Goal: Task Accomplishment & Management: Manage account settings

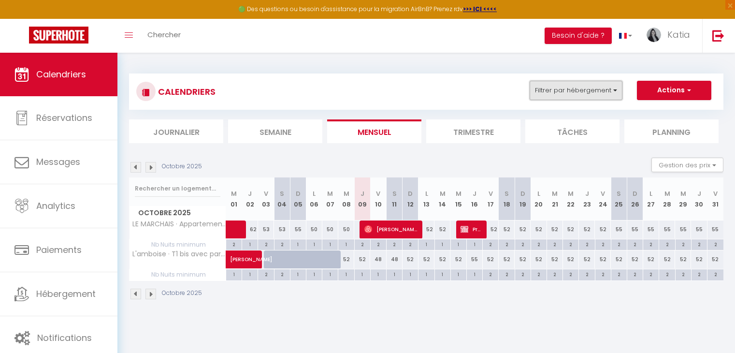
click at [582, 99] on button "Filtrer par hébergement" at bounding box center [576, 90] width 93 height 19
click at [582, 90] on button "Filtrer par hébergement" at bounding box center [576, 90] width 93 height 19
click at [570, 89] on button "Filtrer par hébergement" at bounding box center [576, 90] width 93 height 19
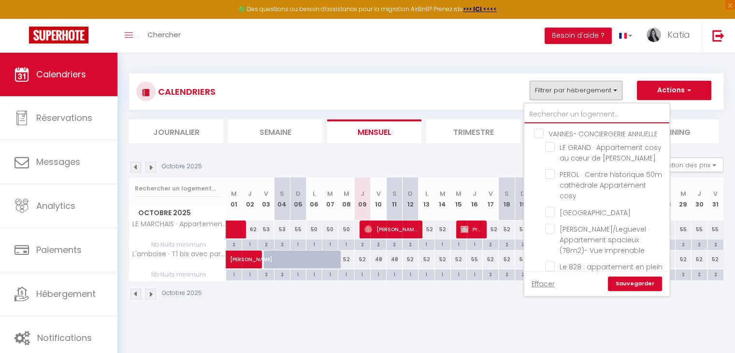
click at [547, 115] on input "text" at bounding box center [596, 114] width 145 height 17
type input "G"
checkbox input "false"
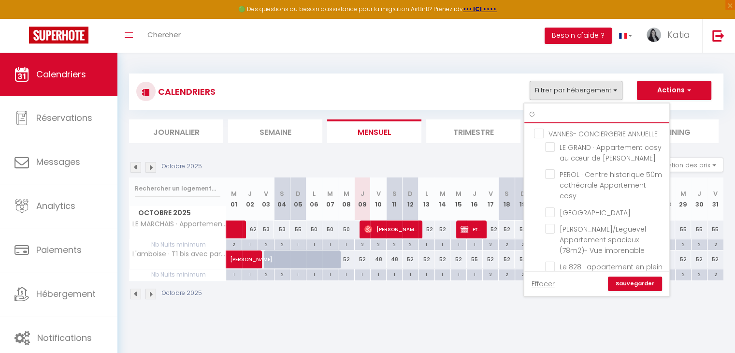
checkbox input "false"
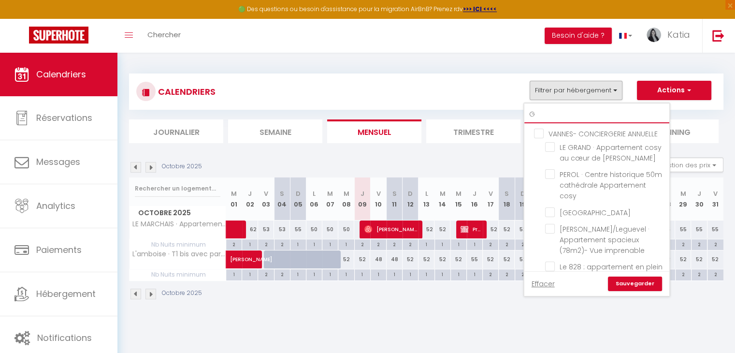
checkbox input "false"
type input "GA"
checkbox input "false"
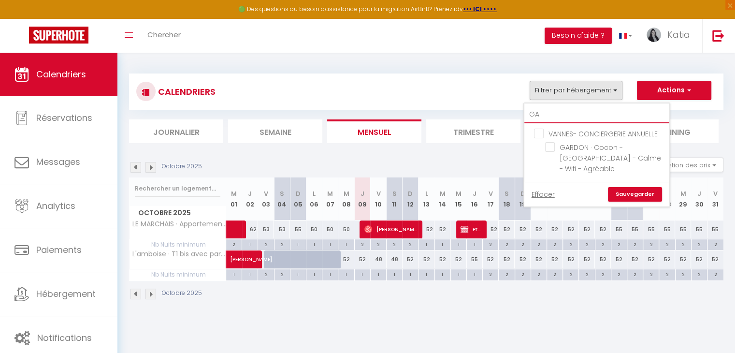
type input "GAR"
checkbox input "false"
type input "GARD"
checkbox input "false"
type input "GARDO"
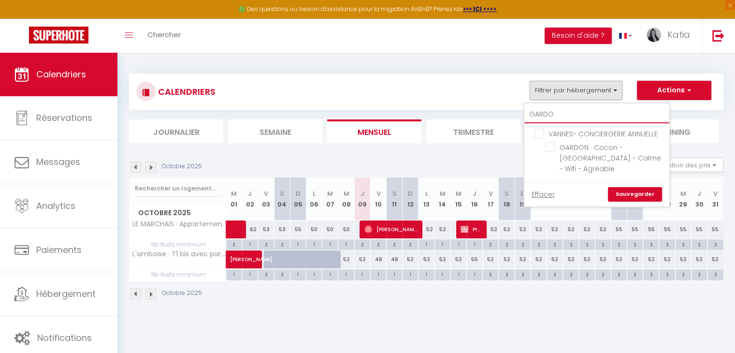
checkbox input "false"
type input "GARDON"
checkbox input "false"
type input "GARDON"
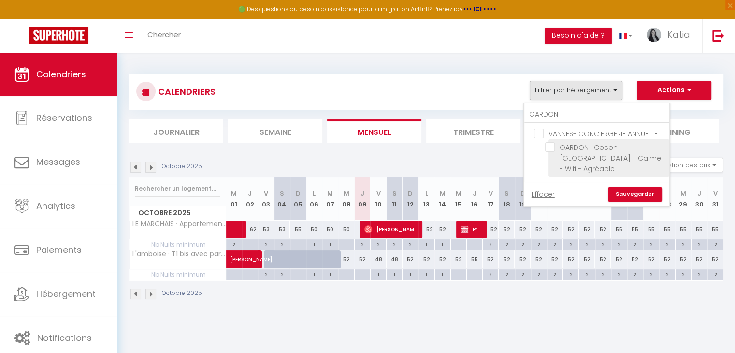
click at [550, 151] on input "GARDON · Cocon - [GEOGRAPHIC_DATA] - Calme - Wifi - Agréable" at bounding box center [605, 147] width 121 height 10
checkbox input "true"
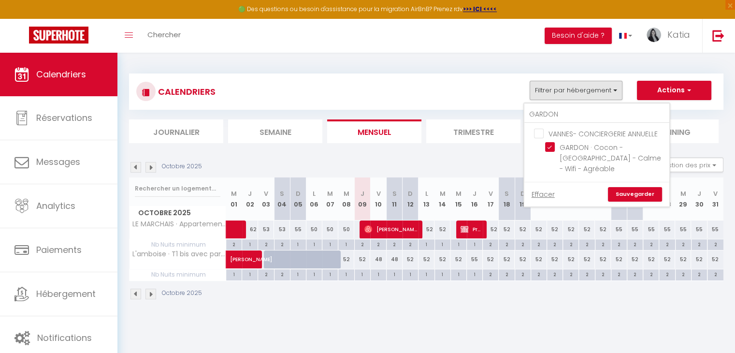
click at [635, 198] on link "Sauvegarder" at bounding box center [635, 194] width 54 height 14
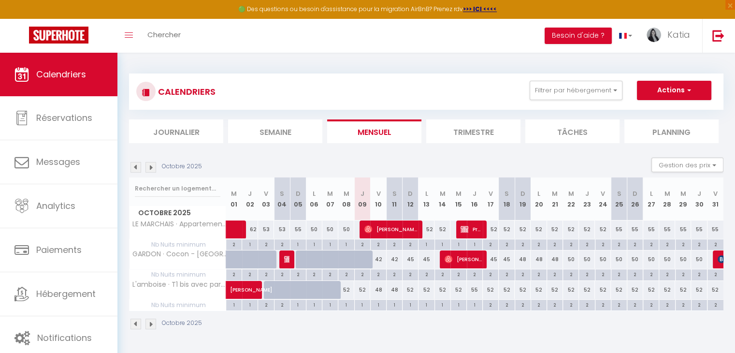
click at [380, 259] on div "42" at bounding box center [378, 259] width 16 height 18
type input "42"
type input "Ven 10 Octobre 2025"
type input "[DATE]"
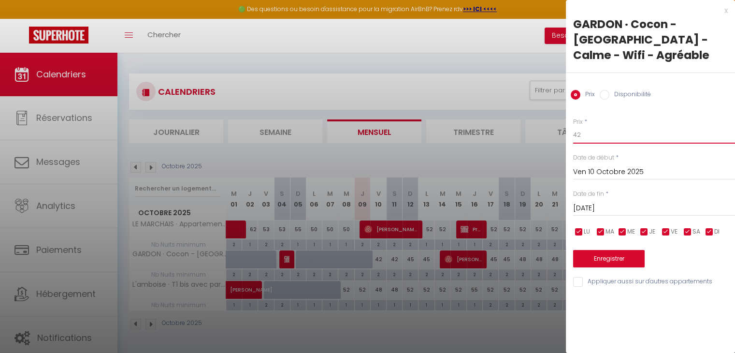
click at [590, 132] on input "42" at bounding box center [654, 134] width 162 height 17
type input "40"
click at [615, 209] on input "[DATE]" at bounding box center [654, 208] width 162 height 13
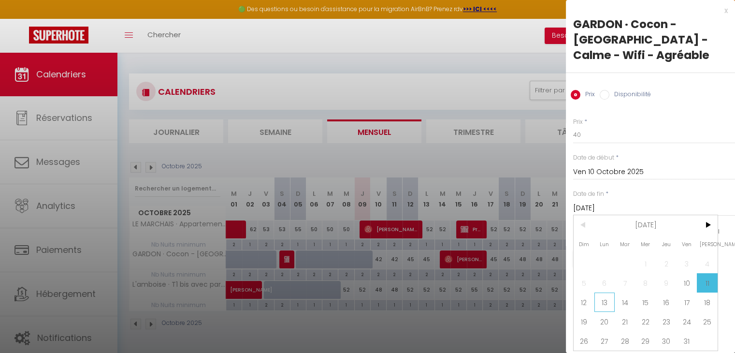
click at [608, 301] on span "13" at bounding box center [604, 301] width 21 height 19
type input "Lun 13 Octobre 2025"
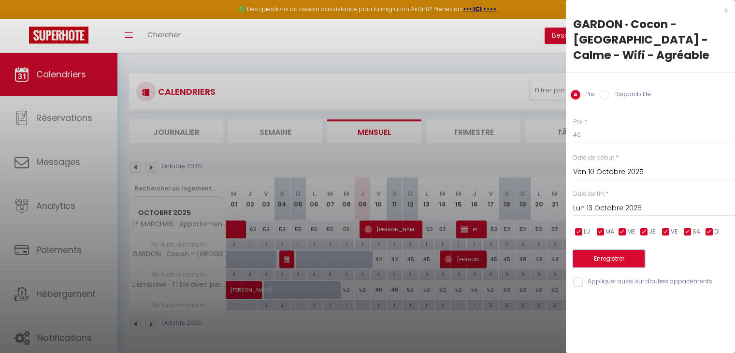
click at [607, 256] on button "Enregistrer" at bounding box center [609, 258] width 72 height 17
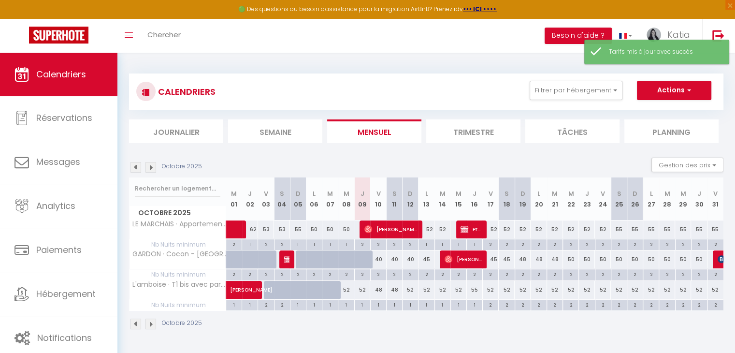
click at [431, 259] on div "45" at bounding box center [426, 259] width 16 height 18
type input "45"
type input "Lun 13 Octobre 2025"
type input "[DATE]"
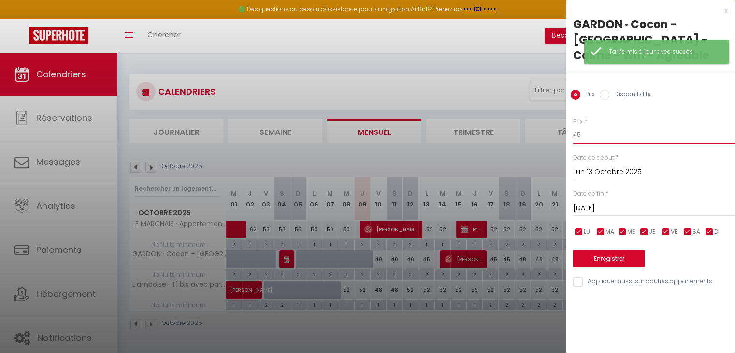
click at [598, 132] on input "45" at bounding box center [654, 134] width 162 height 17
type input "40"
click at [616, 257] on button "Enregistrer" at bounding box center [609, 258] width 72 height 17
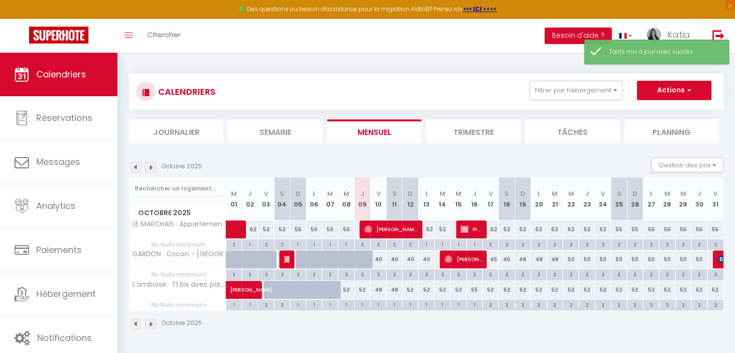
click at [495, 259] on div "45" at bounding box center [491, 259] width 16 height 18
type input "45"
type input "Ven 17 Octobre 2025"
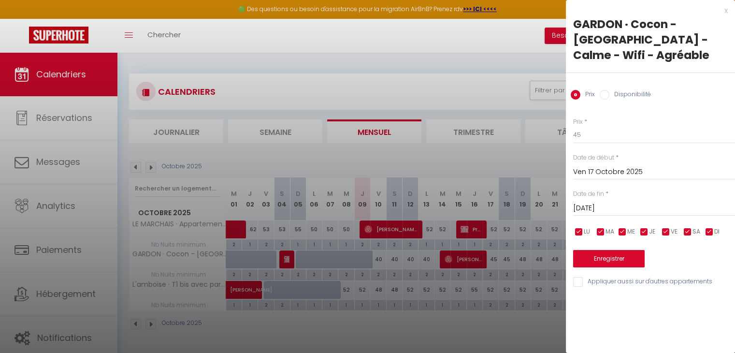
click at [595, 207] on input "[DATE]" at bounding box center [654, 208] width 162 height 13
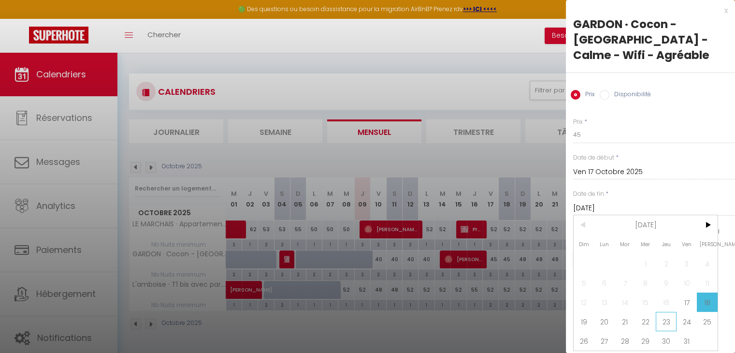
click at [672, 321] on span "23" at bounding box center [666, 321] width 21 height 19
type input "Jeu 23 Octobre 2025"
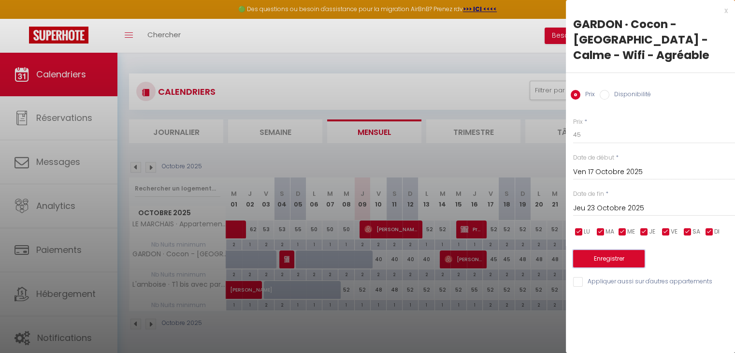
click at [607, 254] on button "Enregistrer" at bounding box center [609, 258] width 72 height 17
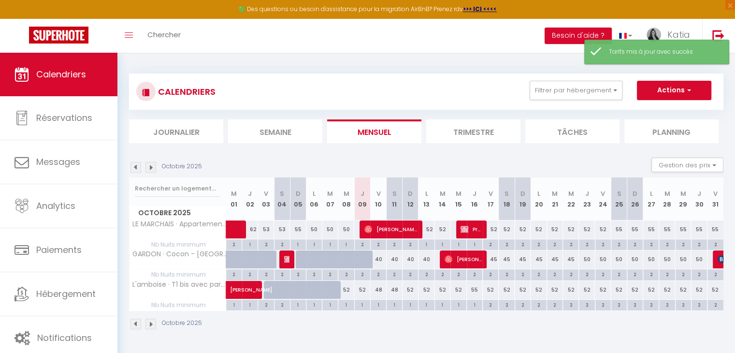
click at [577, 323] on div "Octobre 2025" at bounding box center [426, 325] width 594 height 29
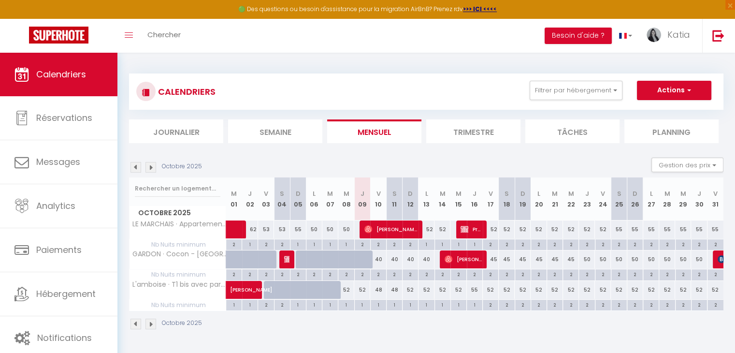
click at [488, 305] on div "2" at bounding box center [490, 304] width 15 height 9
type input "2"
type input "Ven 17 Octobre 2025"
type input "[DATE]"
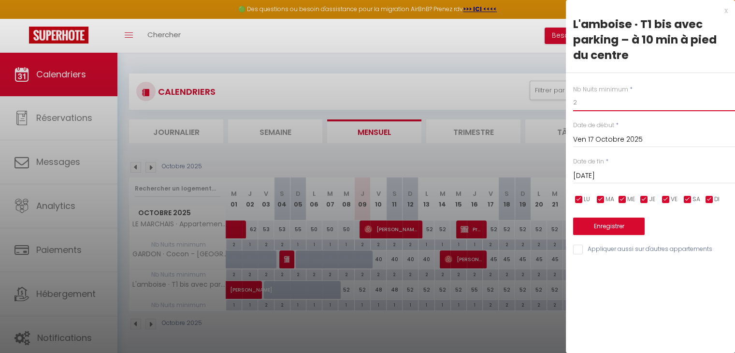
drag, startPoint x: 584, startPoint y: 99, endPoint x: 554, endPoint y: 104, distance: 30.0
click at [564, 105] on body "🟢 Des questions ou besoin d'assistance pour la migration AirBnB? Prenez rdv >>>…" at bounding box center [367, 229] width 735 height 353
type input "1"
click at [624, 178] on input "[DATE]" at bounding box center [654, 176] width 162 height 13
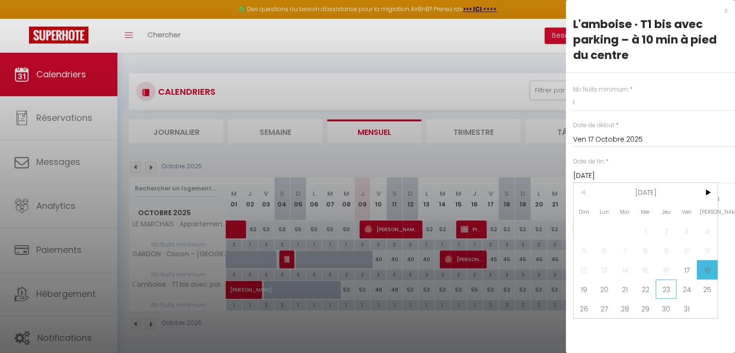
click at [667, 292] on span "23" at bounding box center [666, 288] width 21 height 19
type input "Jeu 23 Octobre 2025"
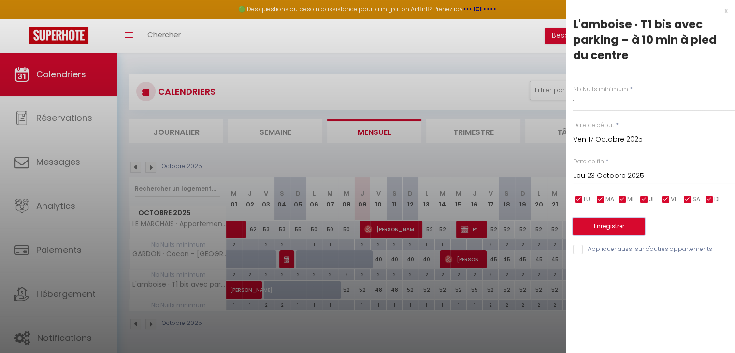
click at [613, 230] on button "Enregistrer" at bounding box center [609, 225] width 72 height 17
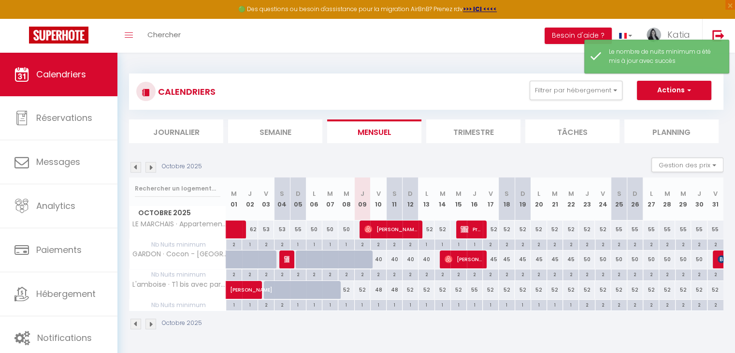
click at [581, 336] on div "Octobre 2025" at bounding box center [426, 325] width 594 height 29
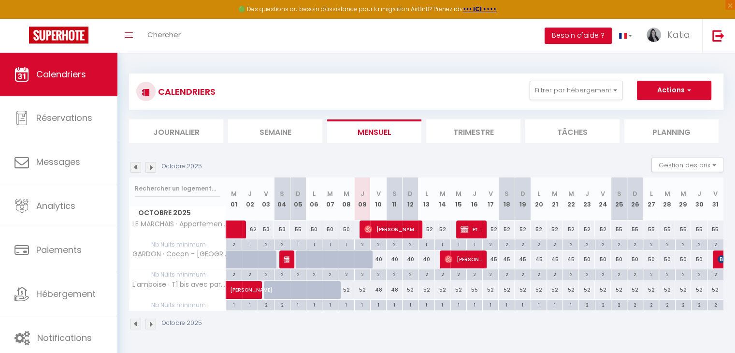
click at [619, 228] on div "55" at bounding box center [619, 229] width 16 height 18
type input "55"
type input "[DATE]"
type input "Dim 26 Octobre 2025"
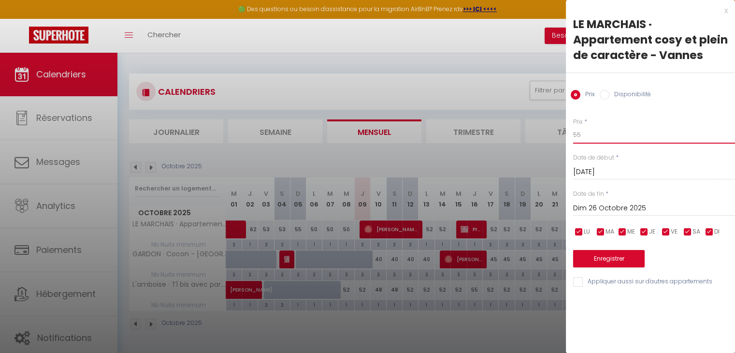
click at [595, 135] on input "55" at bounding box center [654, 134] width 162 height 17
type input "52"
click at [591, 215] on div "[DATE] < [DATE] > Dim Lun Mar Mer Jeu Ven Sam 1 2 3 4 5 6 7 8 9 10 11 12 13 14 …" at bounding box center [654, 207] width 162 height 17
click at [595, 208] on input "Dim 26 Octobre 2025" at bounding box center [654, 208] width 162 height 13
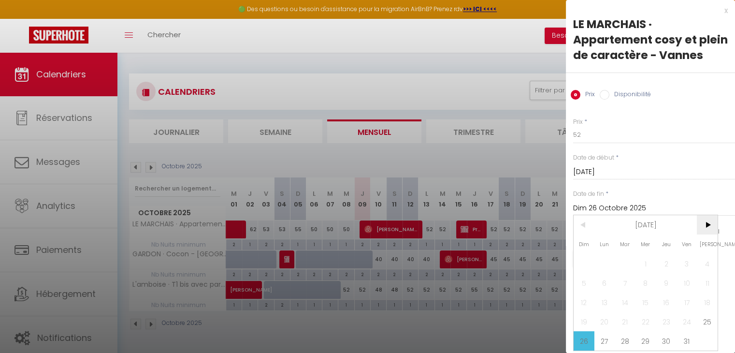
click at [717, 234] on span ">" at bounding box center [707, 224] width 21 height 19
click at [705, 273] on span "1" at bounding box center [707, 263] width 21 height 19
type input "[DATE]"
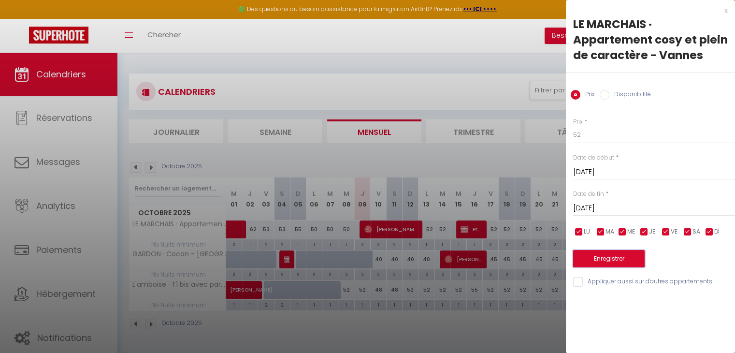
click at [624, 259] on button "Enregistrer" at bounding box center [609, 258] width 72 height 17
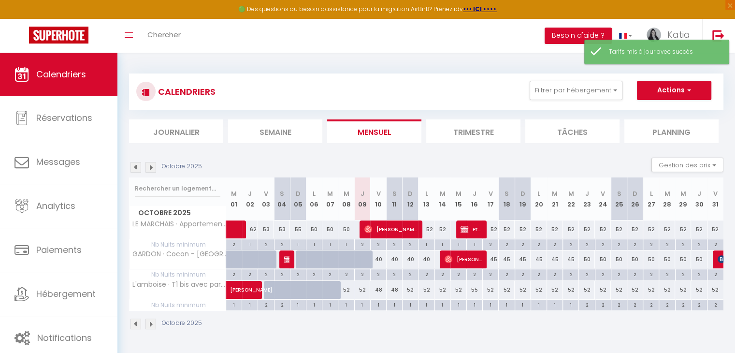
click at [535, 247] on div "2" at bounding box center [538, 243] width 15 height 9
type input "2"
type input "Lun 20 Octobre 2025"
type input "[DATE]"
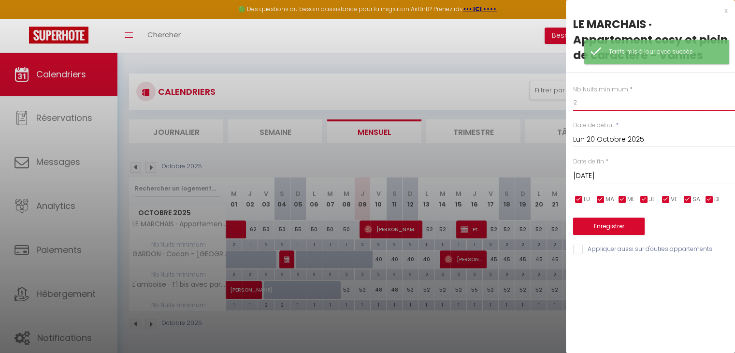
drag, startPoint x: 586, startPoint y: 108, endPoint x: 548, endPoint y: 107, distance: 37.7
click at [548, 107] on body "🟢 Des questions ou besoin d'assistance pour la migration AirBnB? Prenez rdv >>>…" at bounding box center [367, 229] width 735 height 353
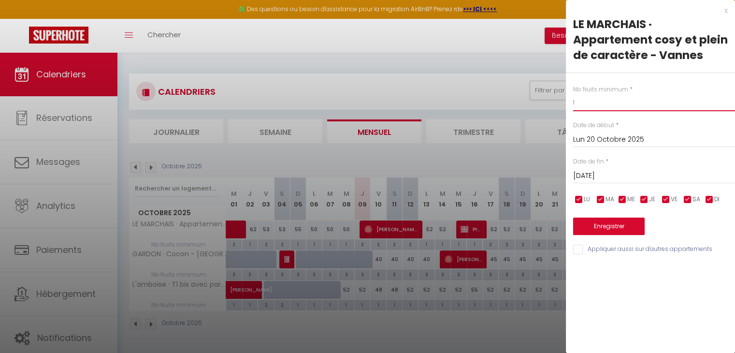
type input "1"
click at [609, 177] on input "[DATE]" at bounding box center [654, 176] width 162 height 13
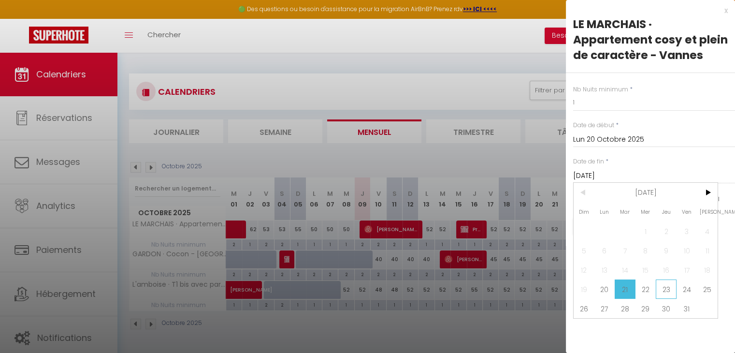
click at [669, 290] on span "23" at bounding box center [666, 288] width 21 height 19
type input "Jeu 23 Octobre 2025"
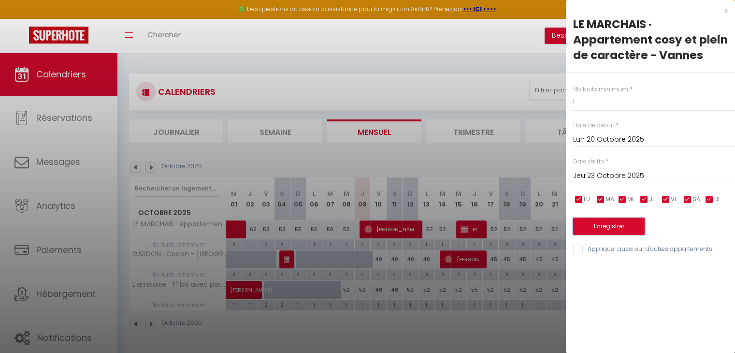
click at [619, 229] on button "Enregistrer" at bounding box center [609, 225] width 72 height 17
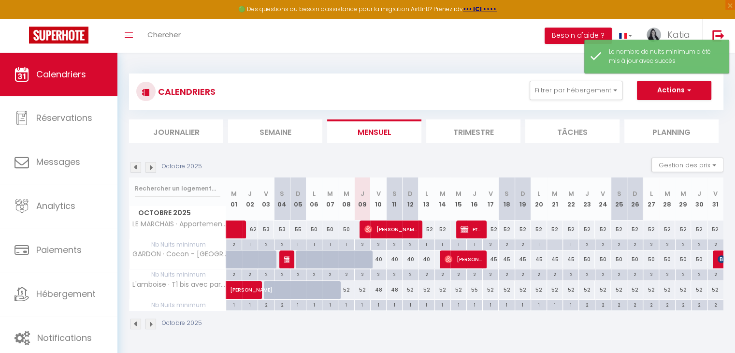
click at [586, 244] on div "2" at bounding box center [586, 243] width 15 height 9
type input "2"
type input "Jeu 23 Octobre 2025"
type input "Ven 24 Octobre 2025"
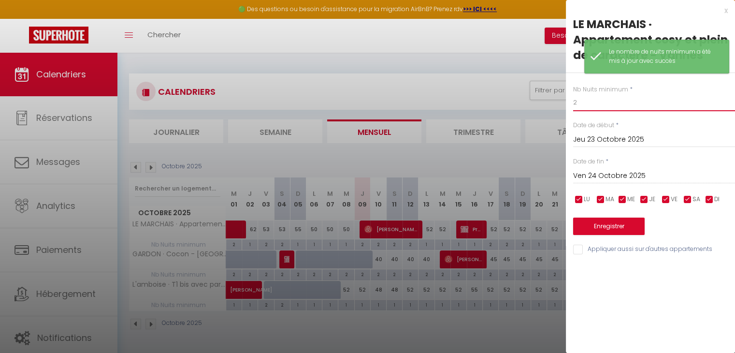
drag, startPoint x: 587, startPoint y: 103, endPoint x: 537, endPoint y: 103, distance: 50.3
click at [537, 103] on body "🟢 Des questions ou besoin d'assistance pour la migration AirBnB? Prenez rdv >>>…" at bounding box center [367, 229] width 735 height 353
type input "1"
click at [591, 223] on button "Enregistrer" at bounding box center [609, 225] width 72 height 17
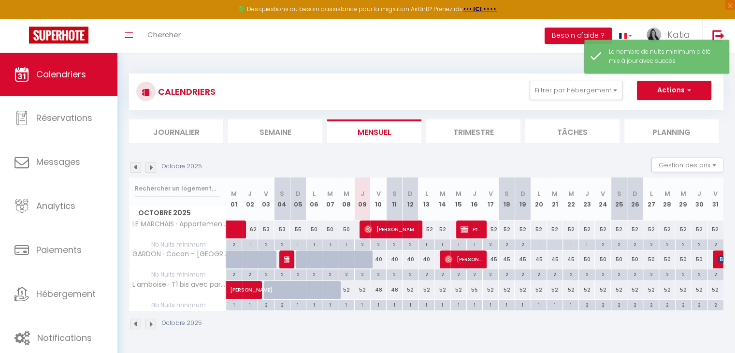
click at [520, 331] on div "Octobre 2025" at bounding box center [426, 325] width 594 height 29
click at [607, 86] on button "Filtrer par hébergement" at bounding box center [576, 90] width 93 height 19
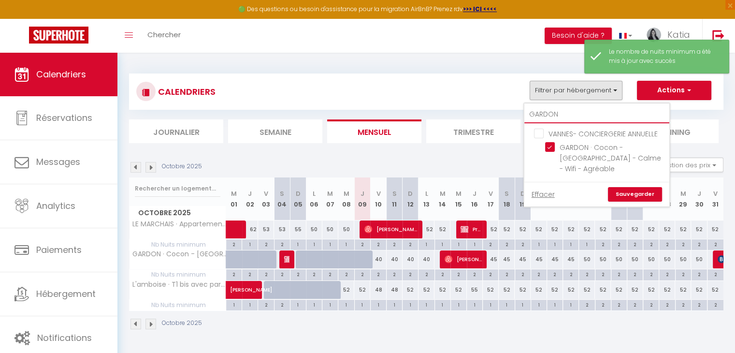
drag, startPoint x: 530, startPoint y: 124, endPoint x: 498, endPoint y: 122, distance: 32.4
click at [504, 129] on div "CALENDRIERS Filtrer par hébergement GARDON VANNES- CONCIERGERIE ANNUELLE GARDON…" at bounding box center [426, 108] width 594 height 70
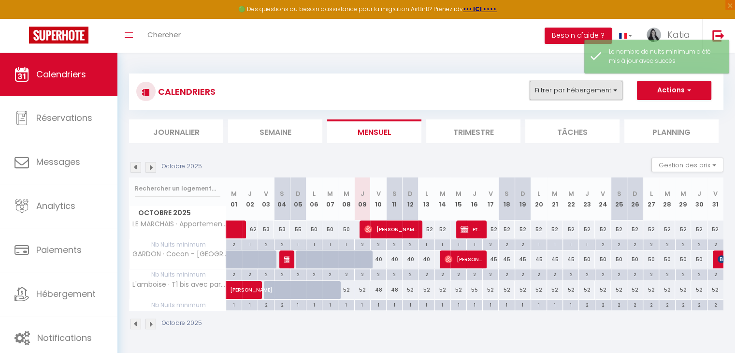
click at [546, 98] on button "Filtrer par hébergement" at bounding box center [576, 90] width 93 height 19
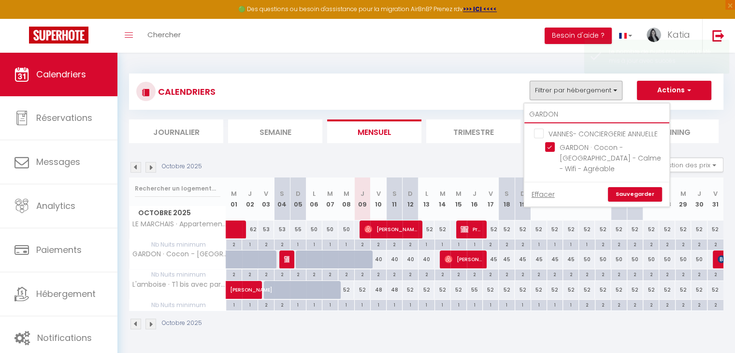
click at [566, 114] on input "GARDON" at bounding box center [596, 114] width 145 height 17
type input "G"
checkbox input "false"
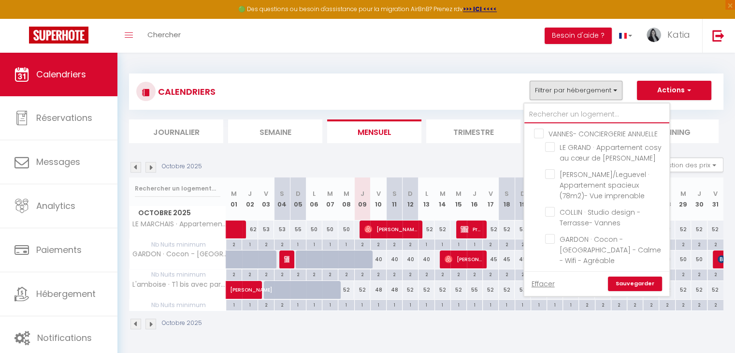
checkbox input "false"
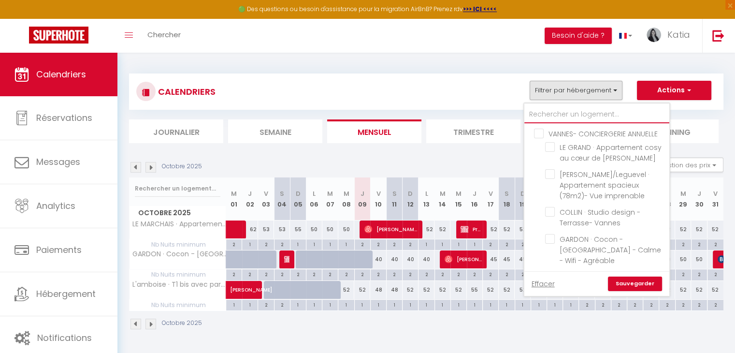
checkbox input "false"
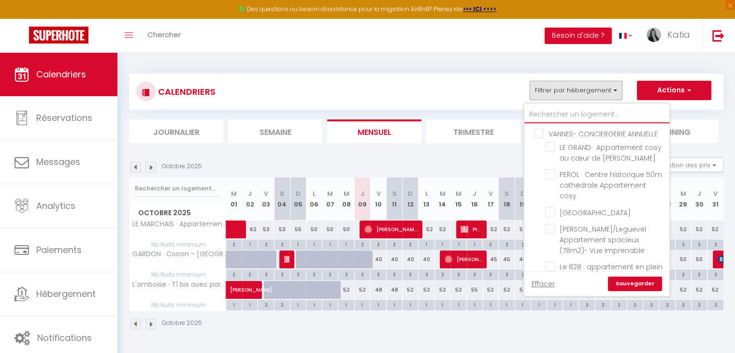
type input "P"
checkbox input "false"
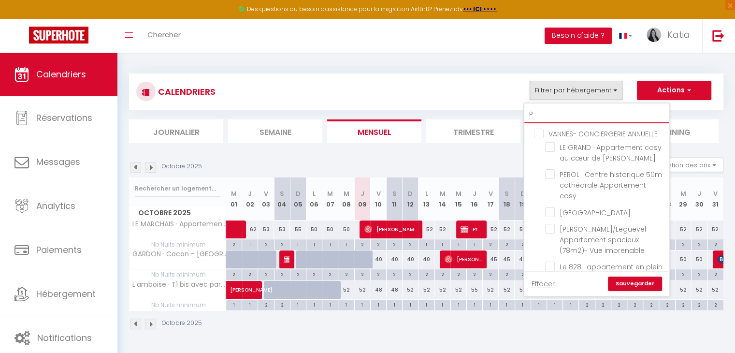
checkbox input "false"
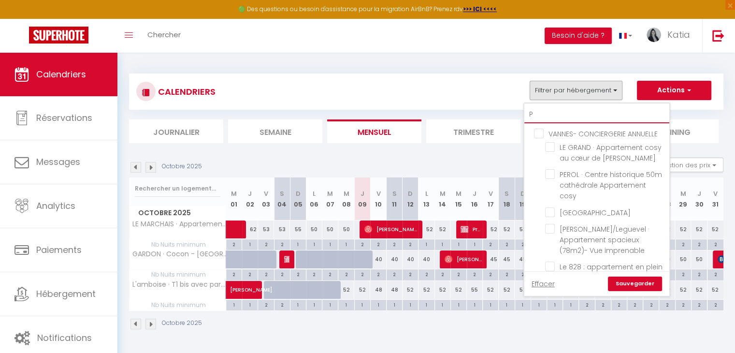
checkbox input "true"
checkbox input "false"
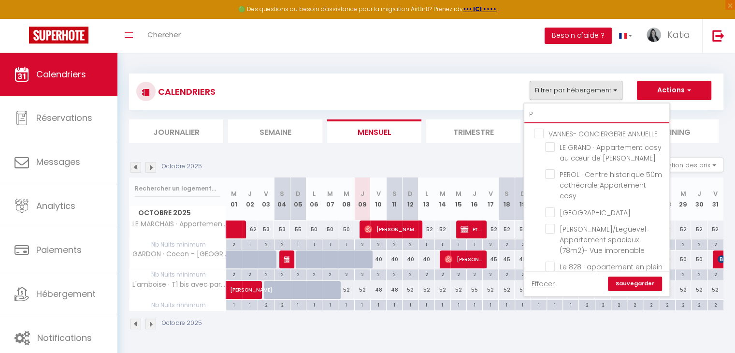
checkbox input "false"
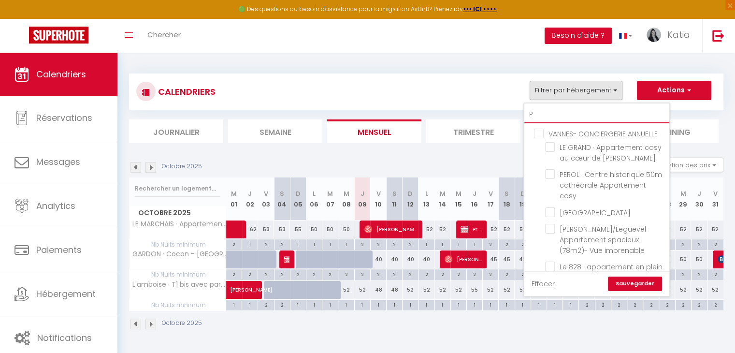
checkbox input "false"
type input "PO"
checkbox input "true"
checkbox input "false"
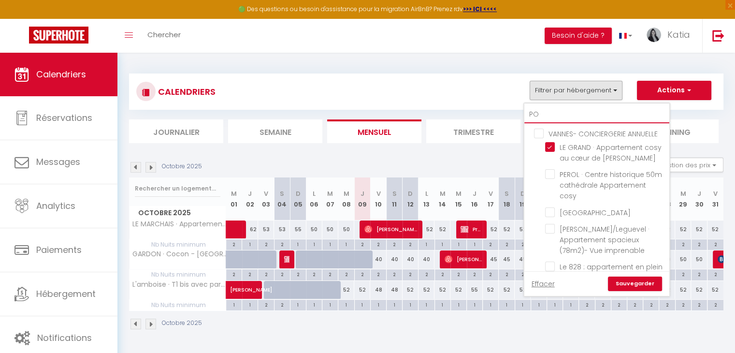
checkbox input "false"
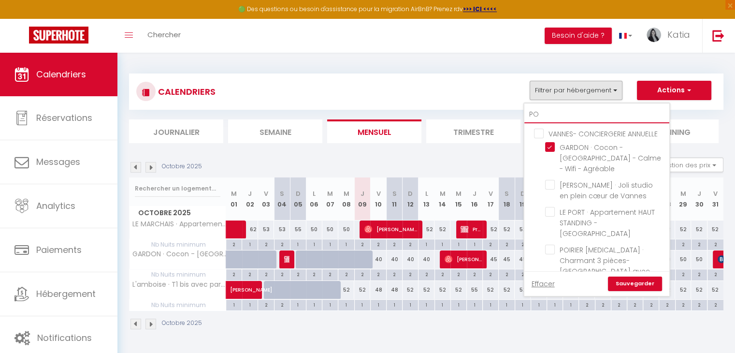
type input "POZ"
checkbox input "false"
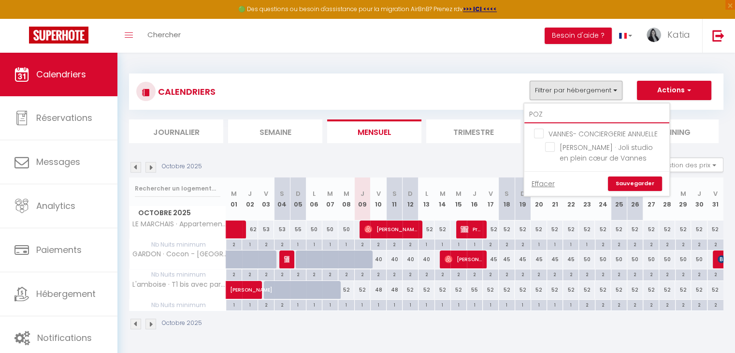
type input "POZZ"
checkbox input "false"
type input "[PERSON_NAME]"
checkbox input "false"
type input "[PERSON_NAME]"
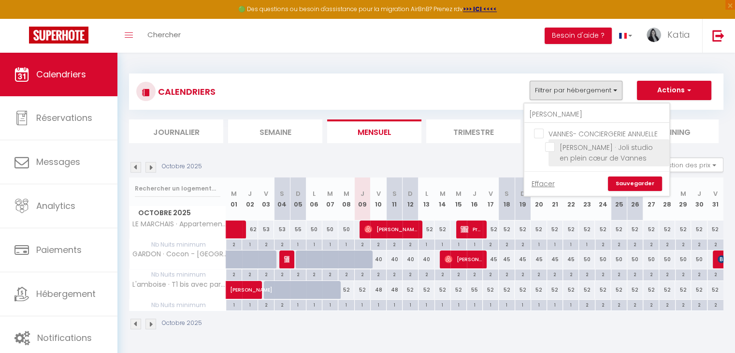
click at [547, 148] on input "[PERSON_NAME] · Joli studio en plein cœur de Vannes" at bounding box center [605, 147] width 121 height 10
checkbox input "true"
click at [644, 192] on div "Effacer Sauvegarder" at bounding box center [596, 183] width 145 height 25
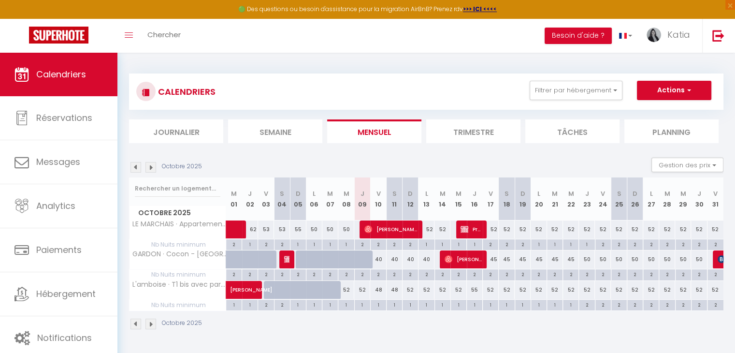
click at [568, 101] on div "CALENDRIERS Filtrer par hébergement [PERSON_NAME] VANNES- CONCIERGERIE ANNUELLE…" at bounding box center [426, 92] width 580 height 22
click at [570, 93] on button "Filtrer par hébergement" at bounding box center [576, 90] width 93 height 19
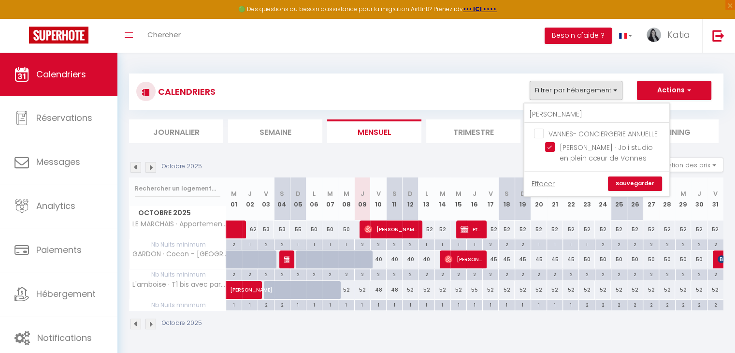
click at [618, 179] on link "Sauvegarder" at bounding box center [635, 183] width 54 height 14
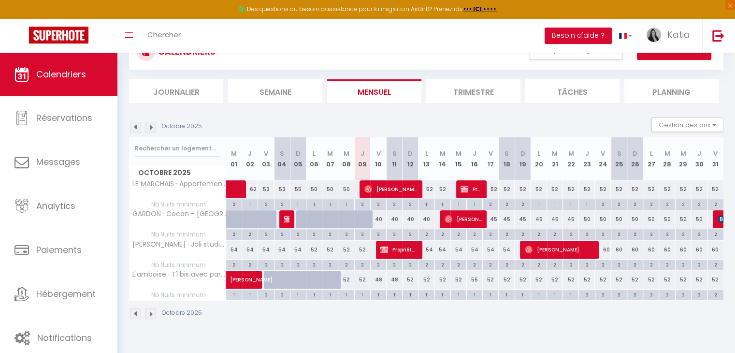
scroll to position [52, 0]
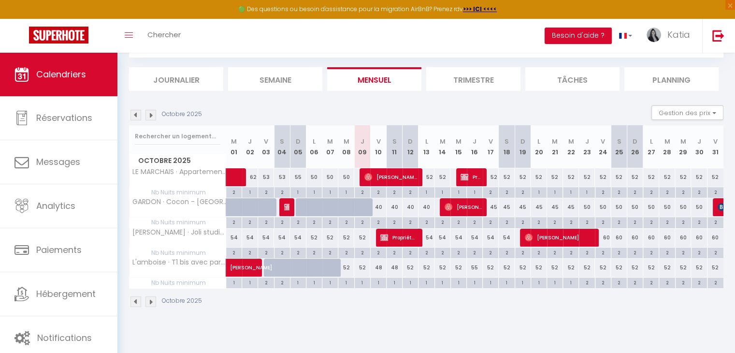
click at [428, 237] on div "54" at bounding box center [426, 238] width 16 height 18
type input "54"
type input "Lun 13 Octobre 2025"
type input "[DATE]"
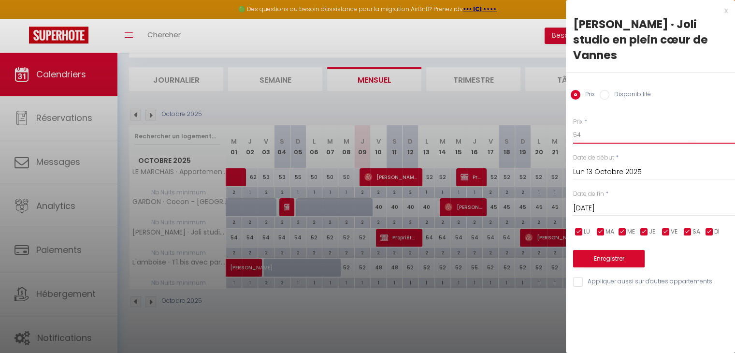
click at [586, 126] on input "54" at bounding box center [654, 134] width 162 height 17
type input "53"
click at [598, 202] on input "[DATE]" at bounding box center [654, 208] width 162 height 13
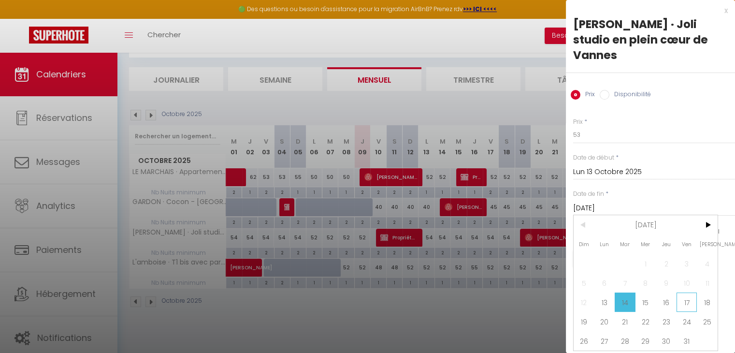
click at [684, 292] on span "17" at bounding box center [686, 301] width 21 height 19
type input "Ven 17 Octobre 2025"
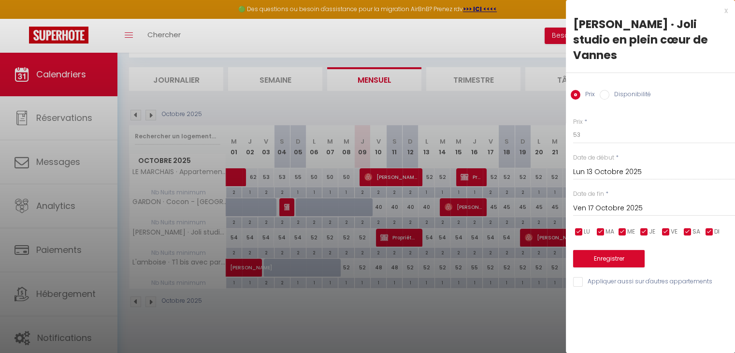
drag, startPoint x: 602, startPoint y: 252, endPoint x: 602, endPoint y: 247, distance: 5.3
click at [602, 252] on div "Prix * 53 Statut * Disponible Indisponible Date de début * [DATE] < [DATE] > Di…" at bounding box center [650, 196] width 169 height 183
click at [602, 250] on button "Enregistrer" at bounding box center [609, 258] width 72 height 17
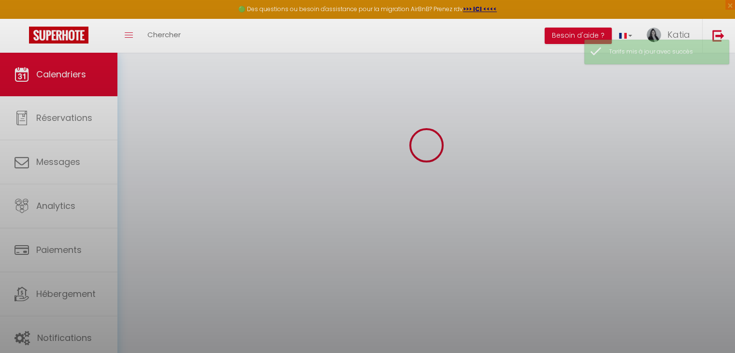
select select
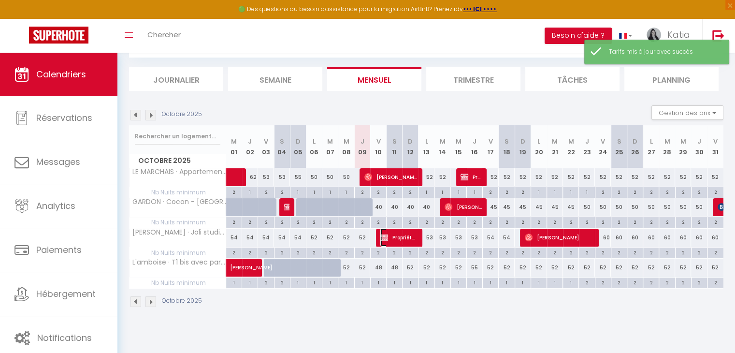
click at [412, 238] on span "Propriétaire Perso" at bounding box center [398, 237] width 37 height 18
select select "OK"
select select "KO"
select select "0"
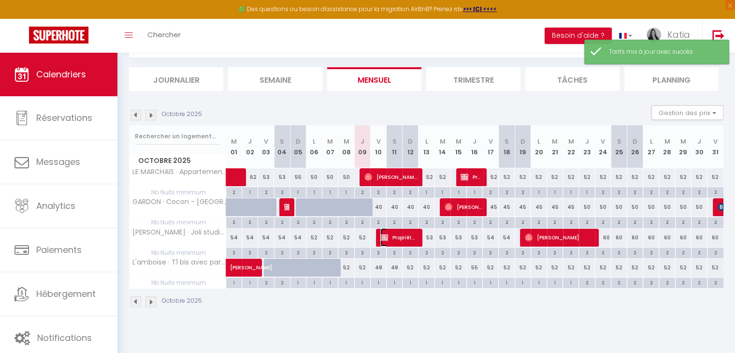
select select "1"
select select
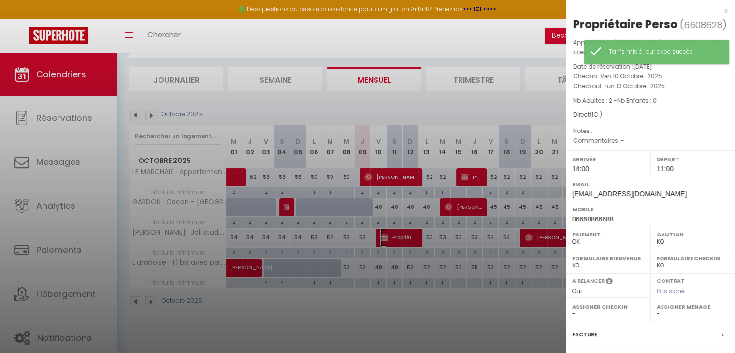
select select "19302"
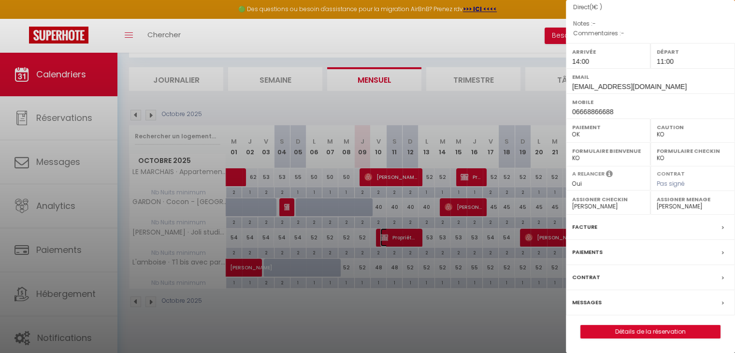
scroll to position [121, 0]
click at [634, 331] on link "Détails de la réservation" at bounding box center [650, 331] width 139 height 13
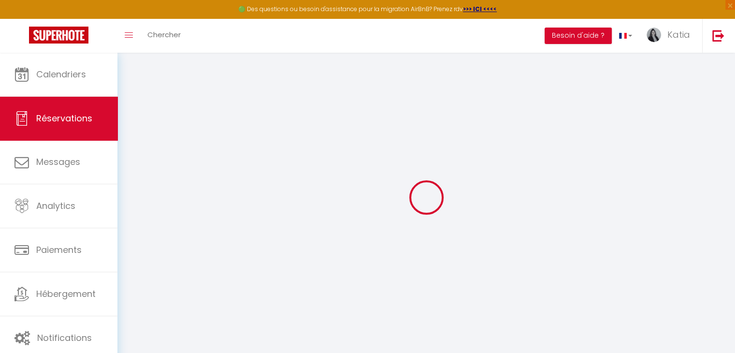
select select
checkbox input "false"
select select
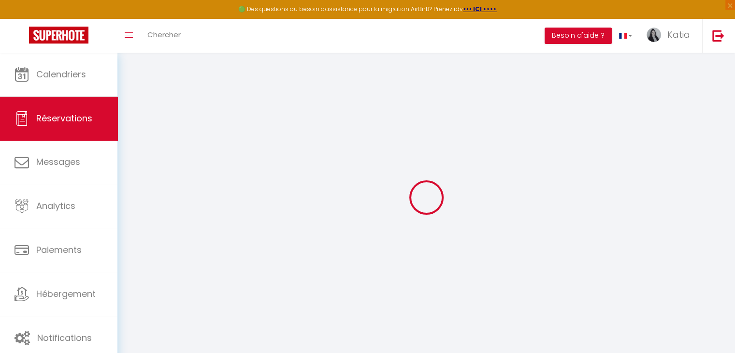
select select
checkbox input "false"
select select
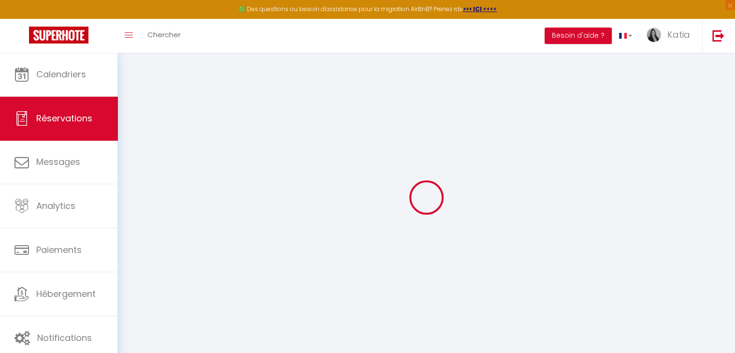
select select
checkbox input "false"
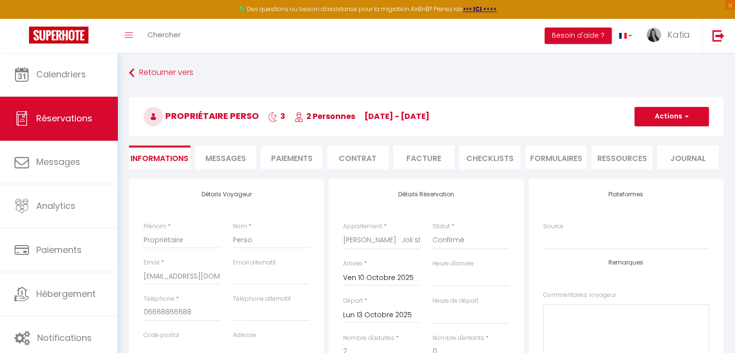
select select
checkbox input "false"
select select
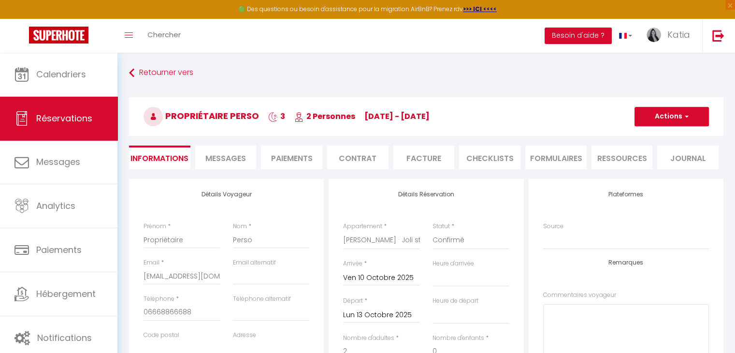
checkbox input "false"
select select "14:00"
select select "11:00"
click at [375, 313] on input "Lun 13 Octobre 2025" at bounding box center [381, 315] width 77 height 13
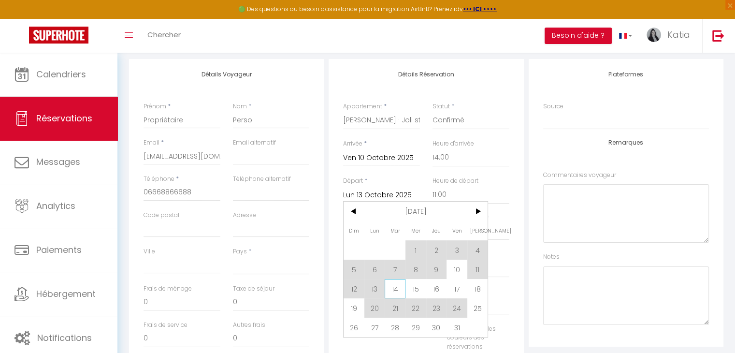
click at [389, 288] on span "14" at bounding box center [395, 288] width 21 height 19
click at [387, 187] on div "[DATE] < [DATE] > Dim Lun Mar Mer Jeu Ven Sam 1 2 3 4 5 6 7 8 9 10 11 12 13 14 …" at bounding box center [381, 194] width 77 height 17
click at [387, 197] on input "Lun 13 Octobre 2025" at bounding box center [381, 195] width 77 height 13
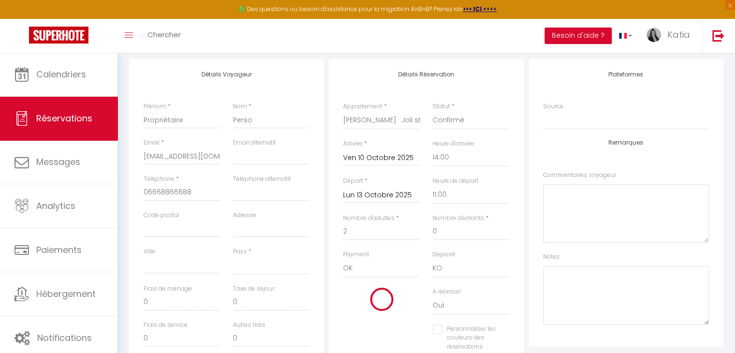
select select
type input "[DATE]"
checkbox input "false"
select select
type input "30"
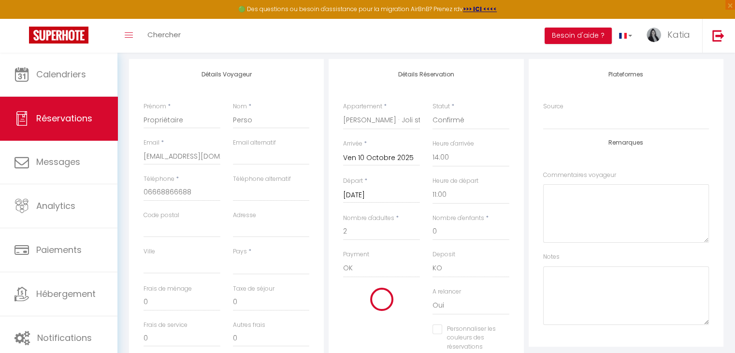
type input "215"
checkbox input "false"
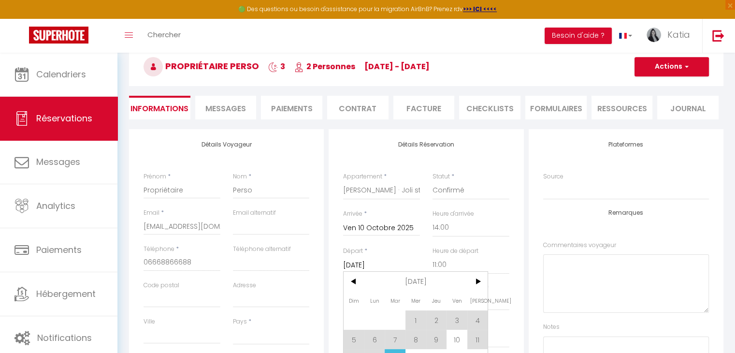
scroll to position [49, 0]
click at [665, 71] on button "Actions" at bounding box center [671, 67] width 74 height 19
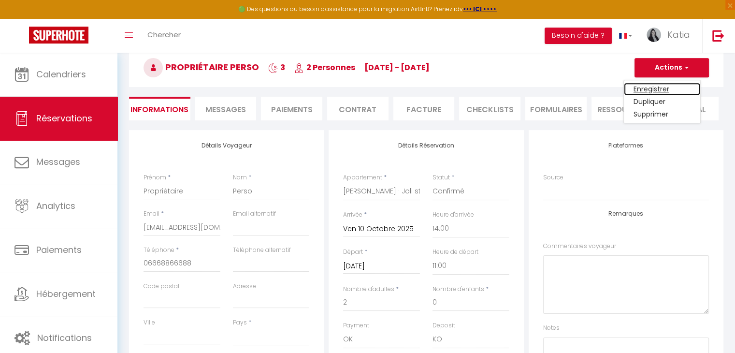
click at [655, 86] on link "Enregistrer" at bounding box center [662, 89] width 76 height 13
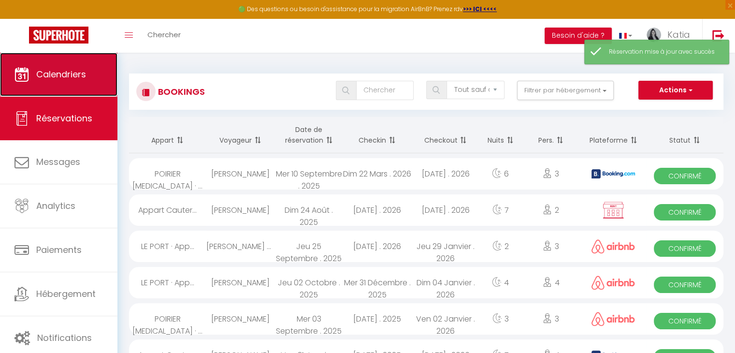
click at [82, 85] on link "Calendriers" at bounding box center [58, 74] width 117 height 43
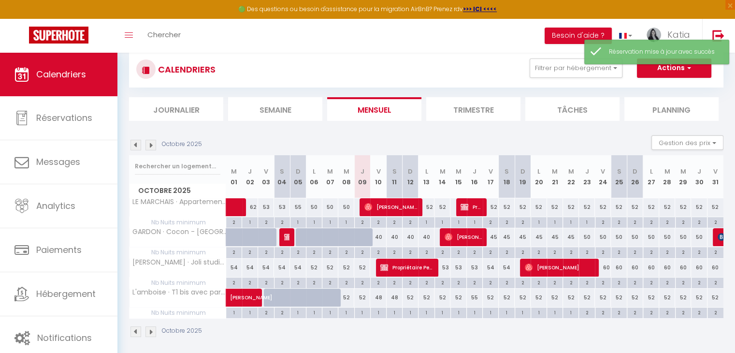
scroll to position [52, 0]
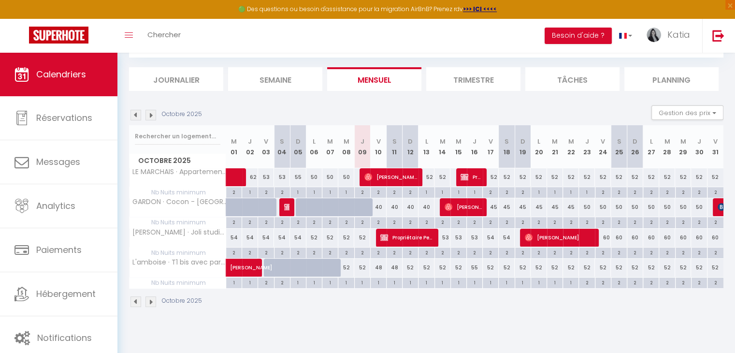
click at [490, 238] on div "54" at bounding box center [491, 238] width 16 height 18
type input "54"
type input "Ven 17 Octobre 2025"
type input "[DATE]"
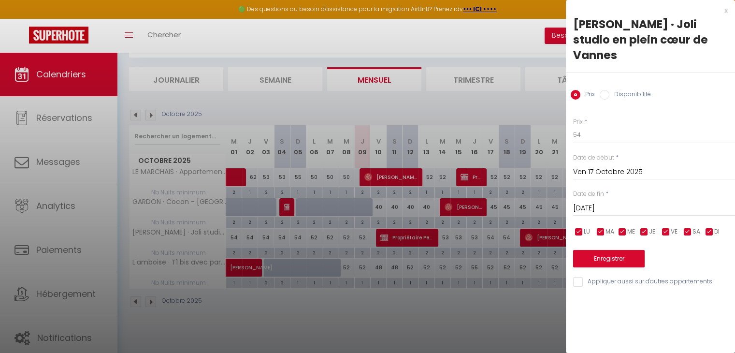
click at [596, 132] on div "Prix * 54 Statut * Disponible Indisponible Date de début * [DATE] < [DATE] > Di…" at bounding box center [650, 196] width 169 height 183
click at [596, 126] on input "54" at bounding box center [654, 134] width 162 height 17
type input "53"
click at [634, 202] on input "[DATE]" at bounding box center [654, 208] width 162 height 13
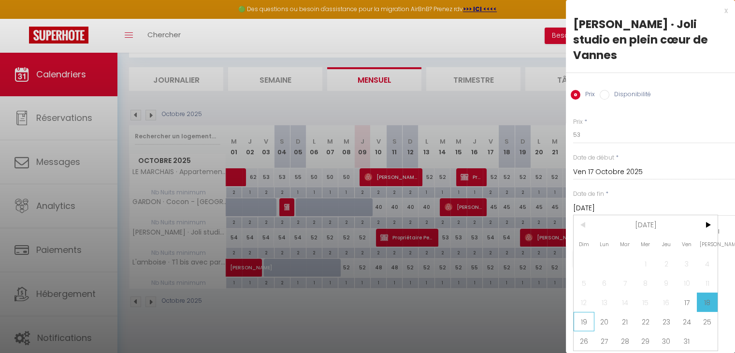
click at [576, 312] on span "19" at bounding box center [584, 321] width 21 height 19
type input "Dim 19 Octobre 2025"
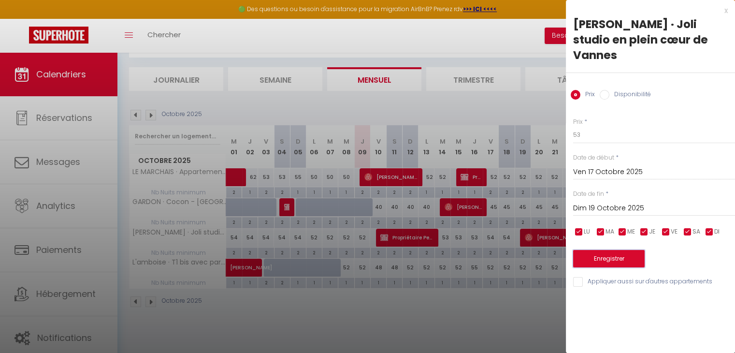
click at [603, 250] on button "Enregistrer" at bounding box center [609, 258] width 72 height 17
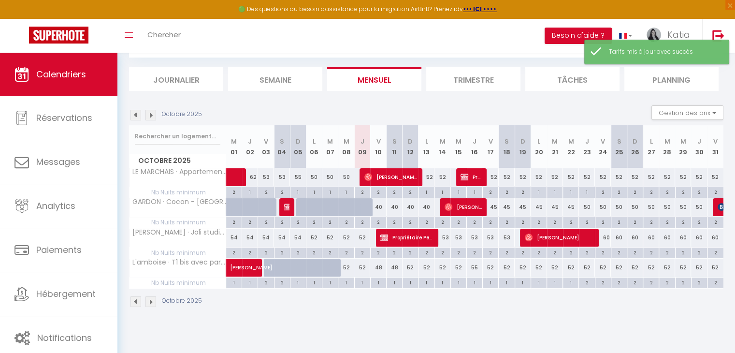
click at [608, 235] on div "60" at bounding box center [603, 238] width 16 height 18
type input "60"
type input "Ven 24 Octobre 2025"
type input "[DATE]"
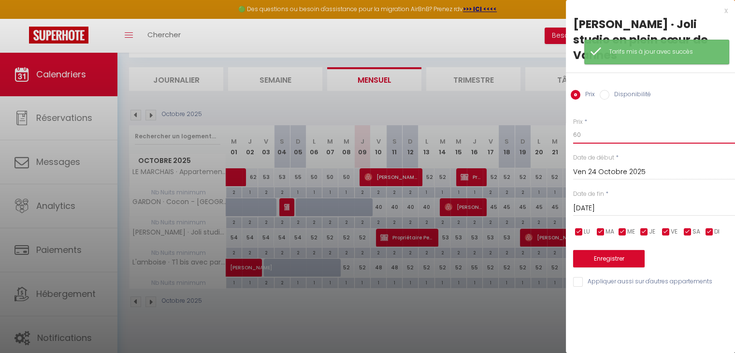
drag, startPoint x: 609, startPoint y: 113, endPoint x: 518, endPoint y: 101, distance: 91.5
click at [524, 119] on body "🟢 Des questions ou besoin d'assistance pour la migration AirBnB? Prenez rdv >>>…" at bounding box center [367, 176] width 735 height 353
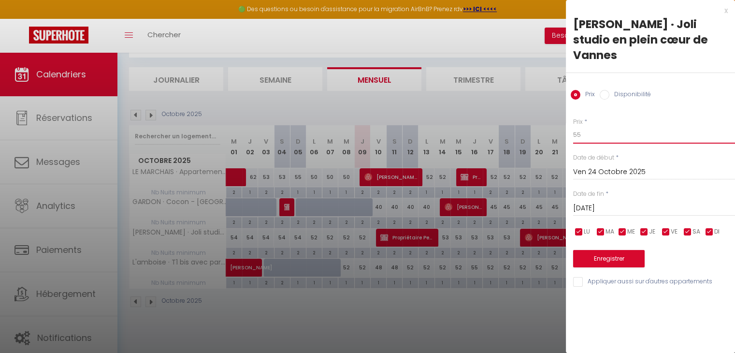
type input "55"
click at [582, 199] on div "[DATE] < [DATE] > Dim Lun Mar Mer Jeu Ven Sam 1 2 3 4 5 6 7 8 9 10 11 12 13 14 …" at bounding box center [654, 207] width 162 height 17
click at [583, 202] on input "[DATE]" at bounding box center [654, 208] width 162 height 13
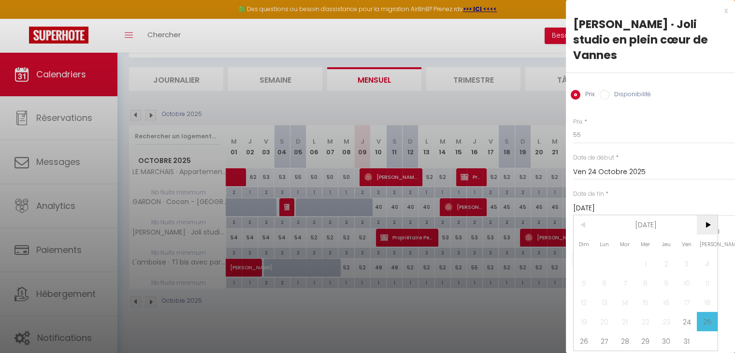
click at [707, 215] on span ">" at bounding box center [707, 224] width 21 height 19
click at [608, 273] on span "3" at bounding box center [604, 282] width 21 height 19
type input "Lun 03 Novembre 2025"
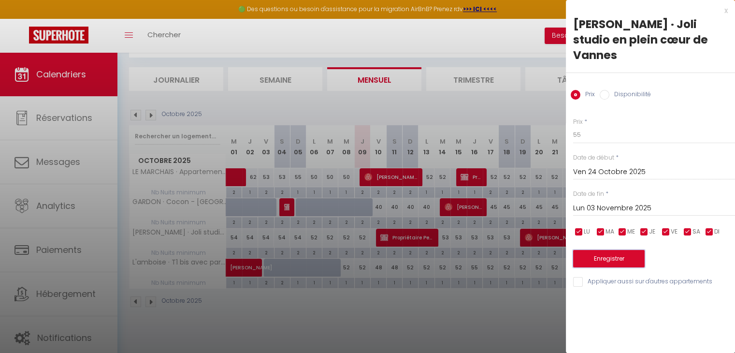
click at [597, 250] on button "Enregistrer" at bounding box center [609, 258] width 72 height 17
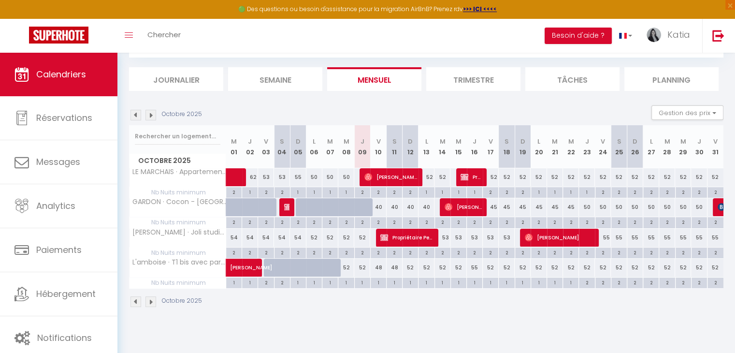
scroll to position [0, 0]
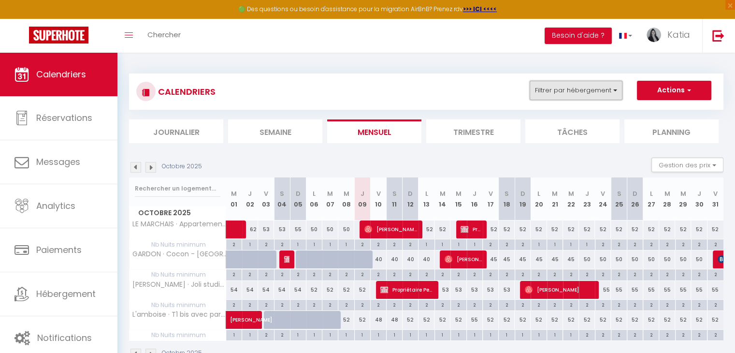
click at [550, 88] on button "Filtrer par hébergement" at bounding box center [576, 90] width 93 height 19
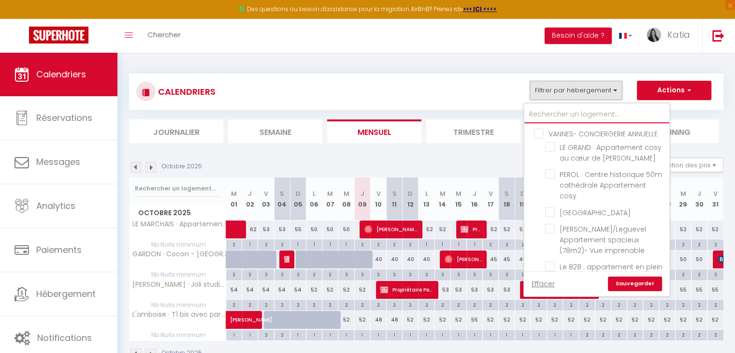
click at [550, 118] on input "text" at bounding box center [596, 114] width 145 height 17
click at [479, 99] on div "CALENDRIERS Filtrer par hébergement VANNES- CONCIERGERIE ANNUELLE LE GRAND · Ap…" at bounding box center [426, 92] width 580 height 22
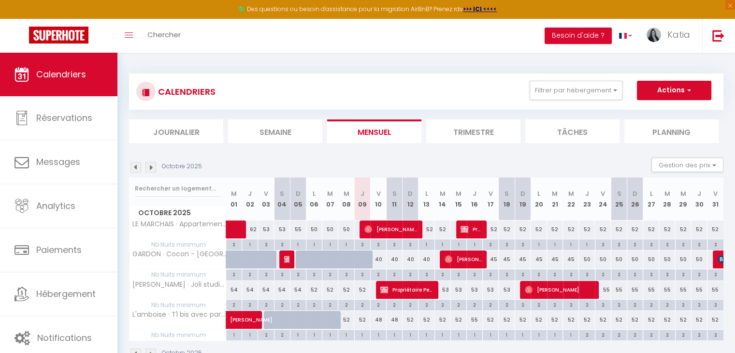
click at [152, 170] on img at bounding box center [150, 167] width 11 height 11
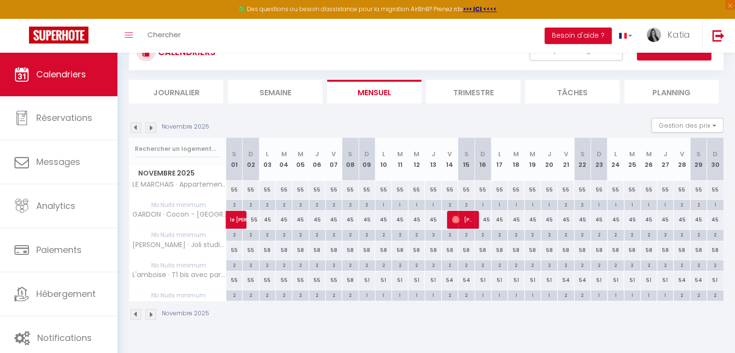
scroll to position [42, 0]
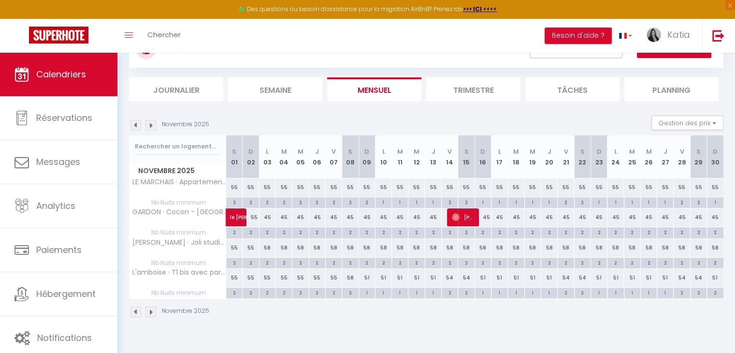
click at [263, 246] on div "58" at bounding box center [267, 248] width 16 height 18
type input "58"
type input "Lun 03 Novembre 2025"
type input "[DATE]"
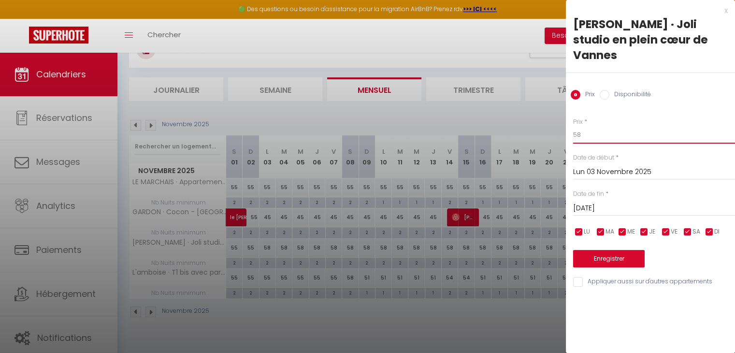
drag, startPoint x: 585, startPoint y: 118, endPoint x: 572, endPoint y: 124, distance: 14.5
click at [573, 126] on input "58" at bounding box center [654, 134] width 162 height 17
type input "2"
type input "50"
click at [592, 202] on input "[DATE]" at bounding box center [654, 208] width 162 height 13
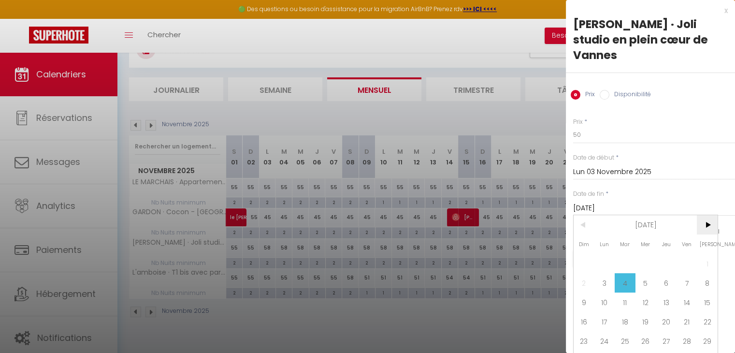
click at [705, 215] on span ">" at bounding box center [707, 224] width 21 height 19
click at [710, 254] on span "6" at bounding box center [707, 263] width 21 height 19
type input "[DATE]"
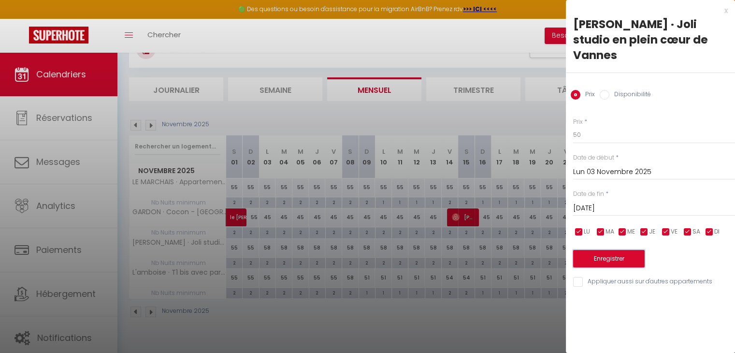
click at [628, 250] on button "Enregistrer" at bounding box center [609, 258] width 72 height 17
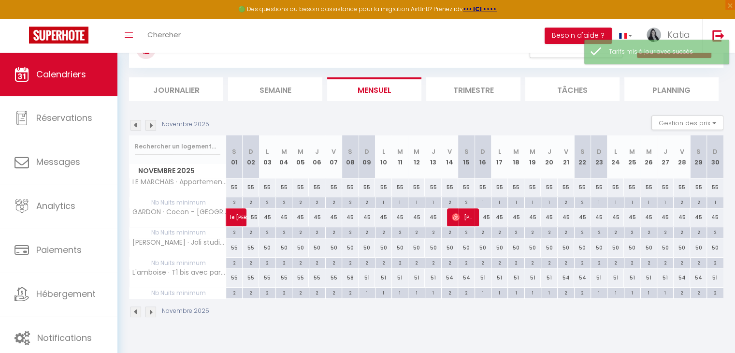
scroll to position [13, 0]
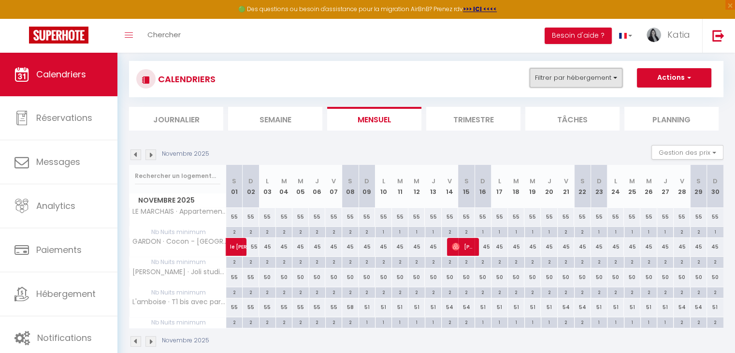
click at [602, 84] on button "Filtrer par hébergement" at bounding box center [576, 77] width 93 height 19
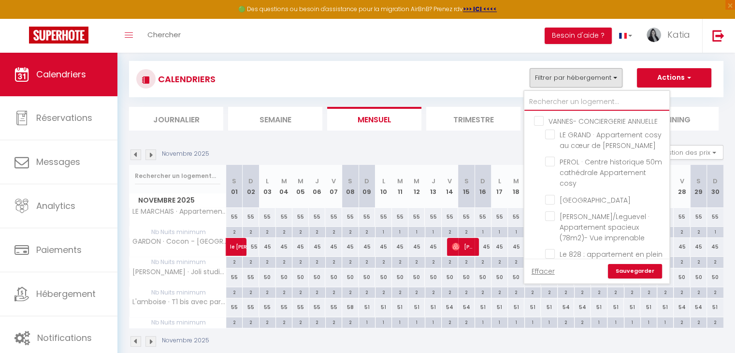
click at [566, 99] on input "text" at bounding box center [596, 101] width 145 height 17
type input "C"
checkbox input "false"
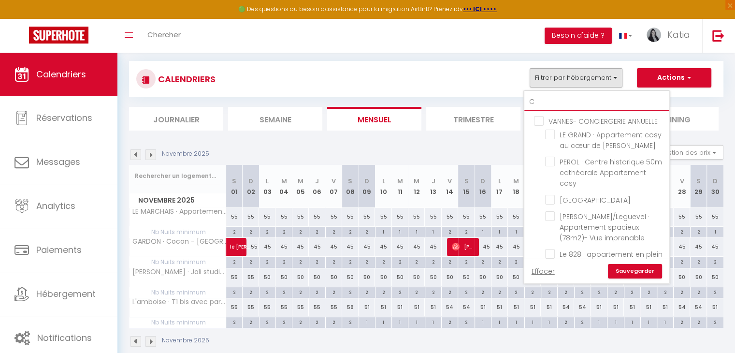
checkbox input "false"
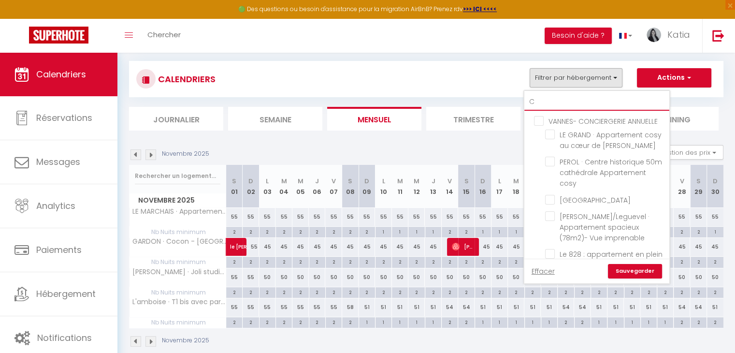
checkbox input "false"
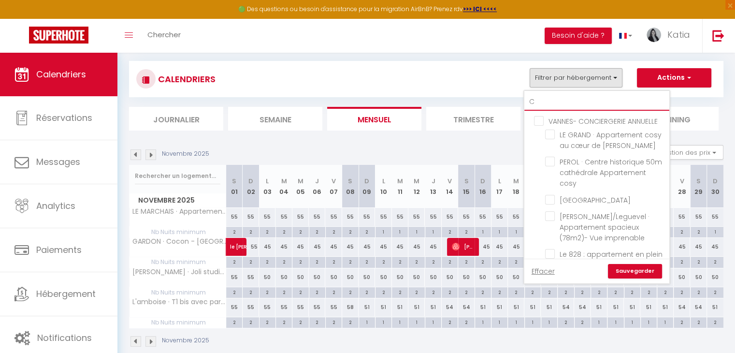
checkbox input "false"
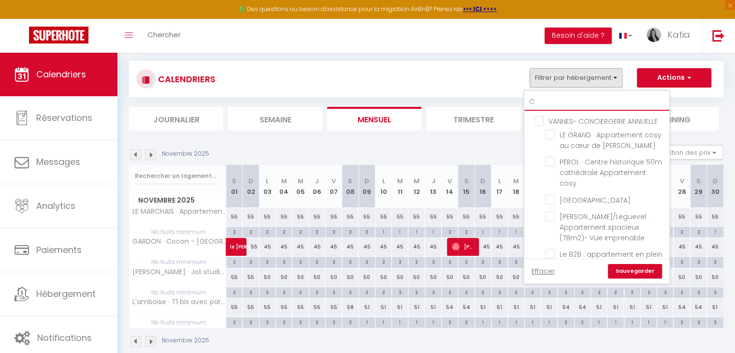
checkbox input "false"
type input "CO"
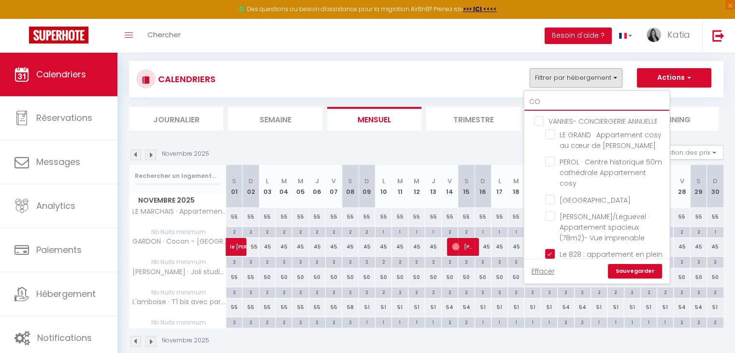
checkbox input "false"
checkbox input "true"
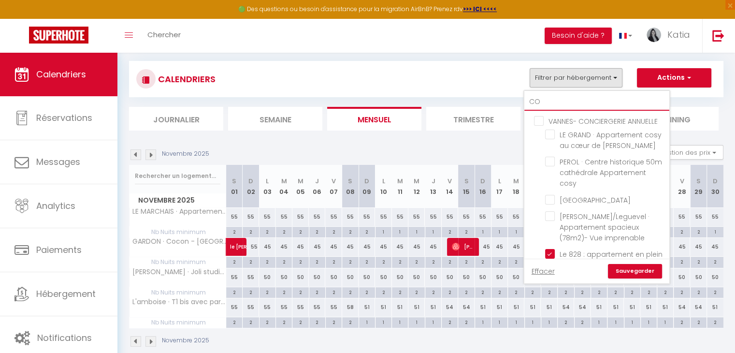
checkbox input "false"
type input "COL"
checkbox input "false"
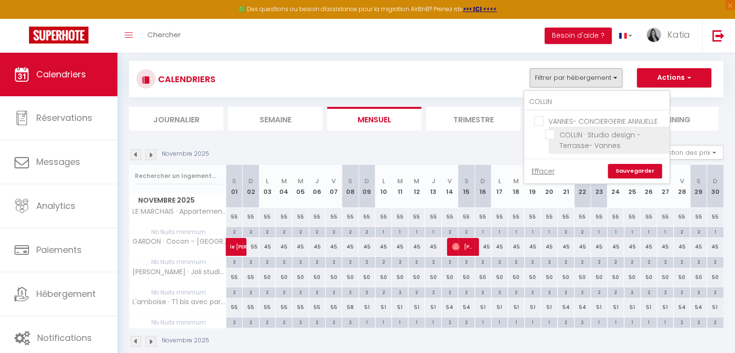
click at [550, 132] on input "COLLIN · Studio design - Terrasse- Vannes" at bounding box center [605, 134] width 121 height 10
click at [617, 171] on link "Sauvegarder" at bounding box center [635, 171] width 54 height 14
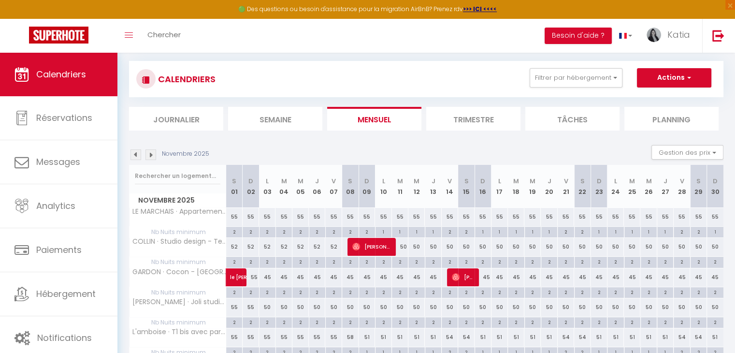
click at [139, 153] on img at bounding box center [135, 154] width 11 height 11
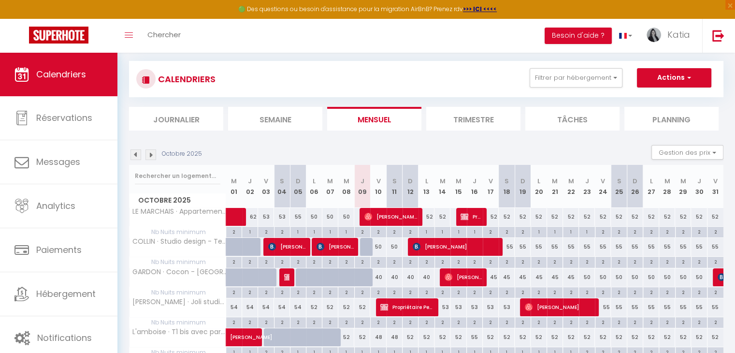
click at [511, 245] on div "55" at bounding box center [507, 247] width 16 height 18
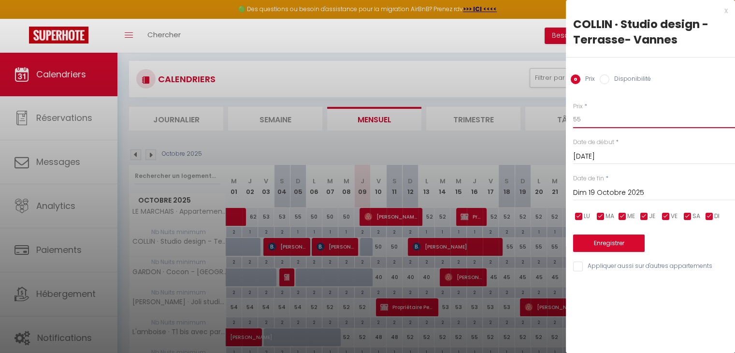
click at [611, 112] on input "55" at bounding box center [654, 119] width 162 height 17
click at [612, 195] on input "Dim 19 Octobre 2025" at bounding box center [654, 193] width 162 height 13
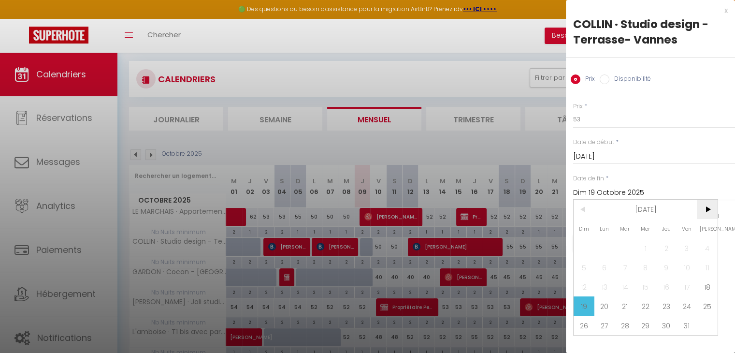
click at [707, 217] on span ">" at bounding box center [707, 209] width 21 height 19
click at [706, 246] on span "1" at bounding box center [707, 247] width 21 height 19
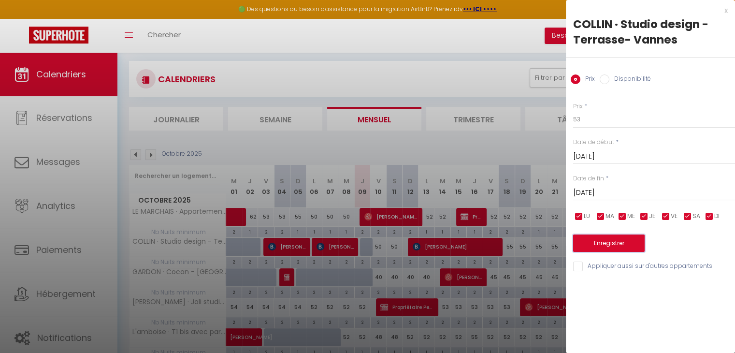
click at [605, 245] on button "Enregistrer" at bounding box center [609, 242] width 72 height 17
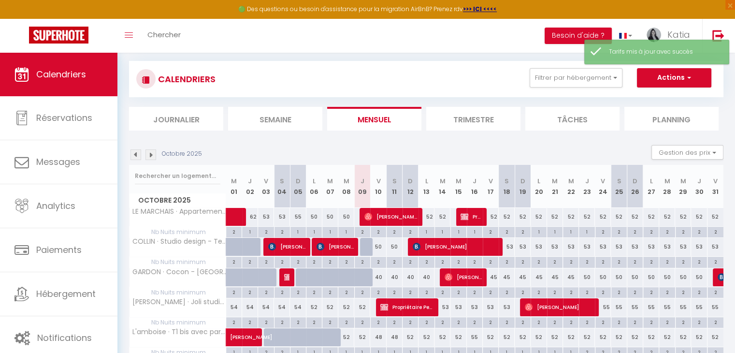
scroll to position [57, 0]
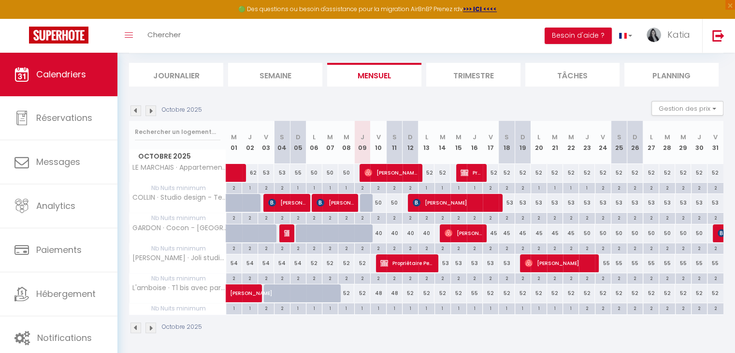
click at [466, 97] on section "Octobre 2025 Gestion des prix Nb Nuits minimum Règles Disponibilité Octobre 202…" at bounding box center [426, 217] width 594 height 252
